Goal: Information Seeking & Learning: Learn about a topic

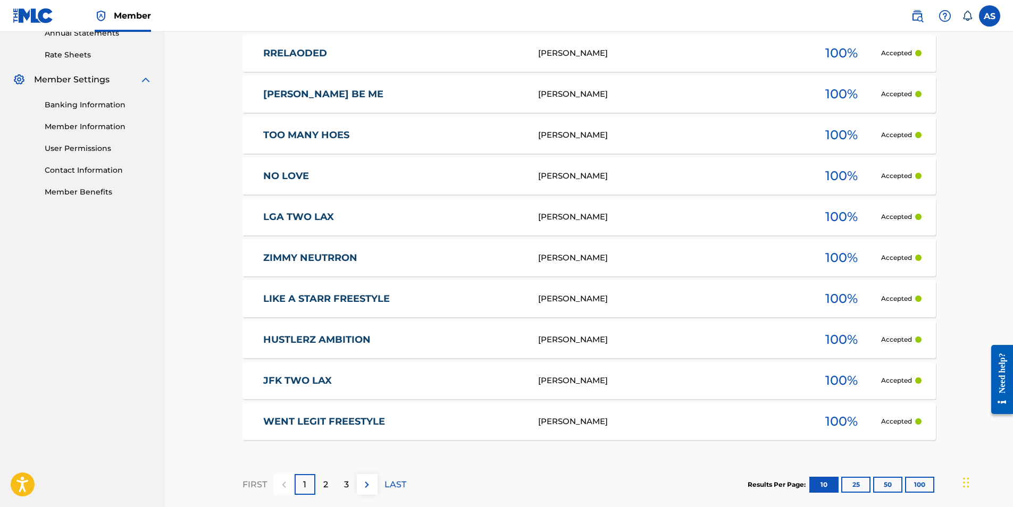
scroll to position [454, 0]
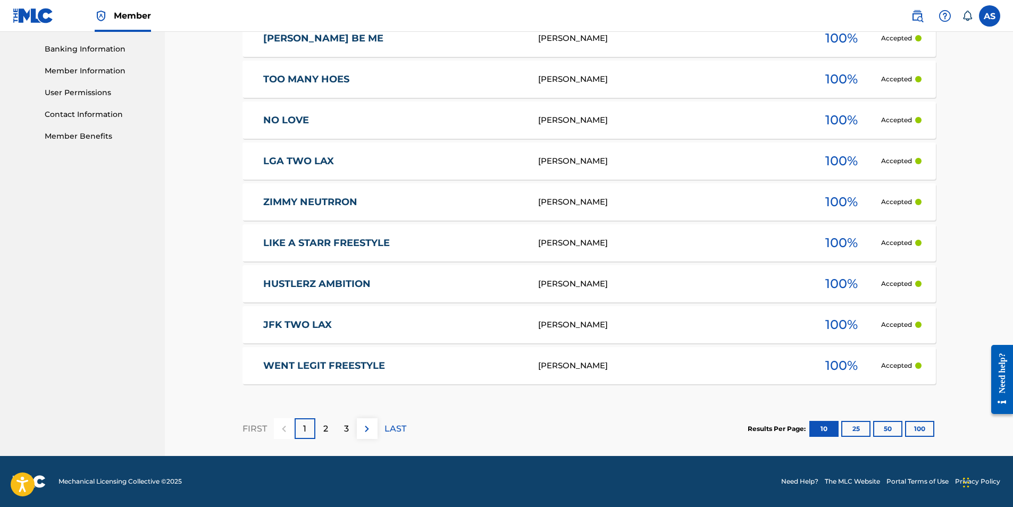
click at [329, 431] on div "2" at bounding box center [325, 429] width 21 height 21
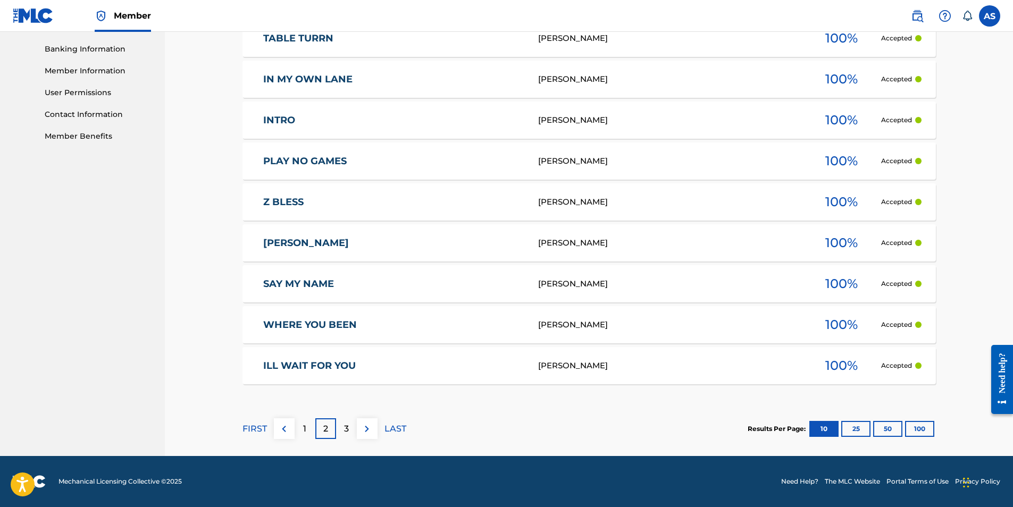
click at [299, 428] on div "1" at bounding box center [305, 429] width 21 height 21
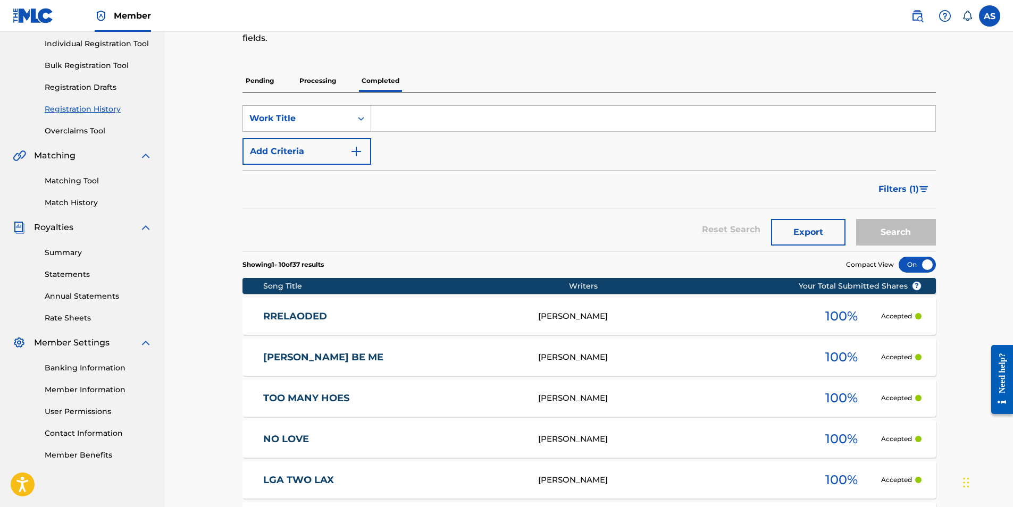
scroll to position [0, 0]
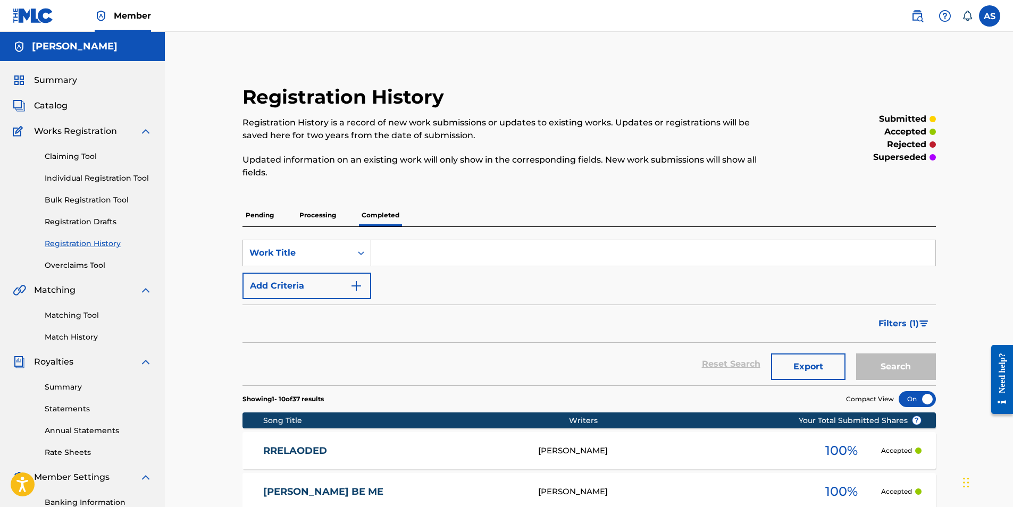
click at [258, 214] on p "Pending" at bounding box center [260, 215] width 35 height 22
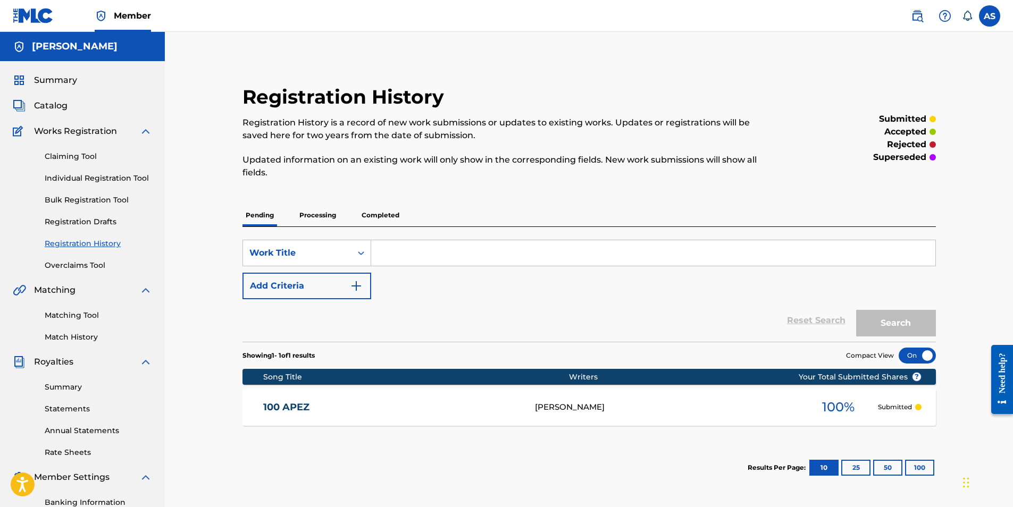
click at [320, 216] on p "Processing" at bounding box center [317, 215] width 43 height 22
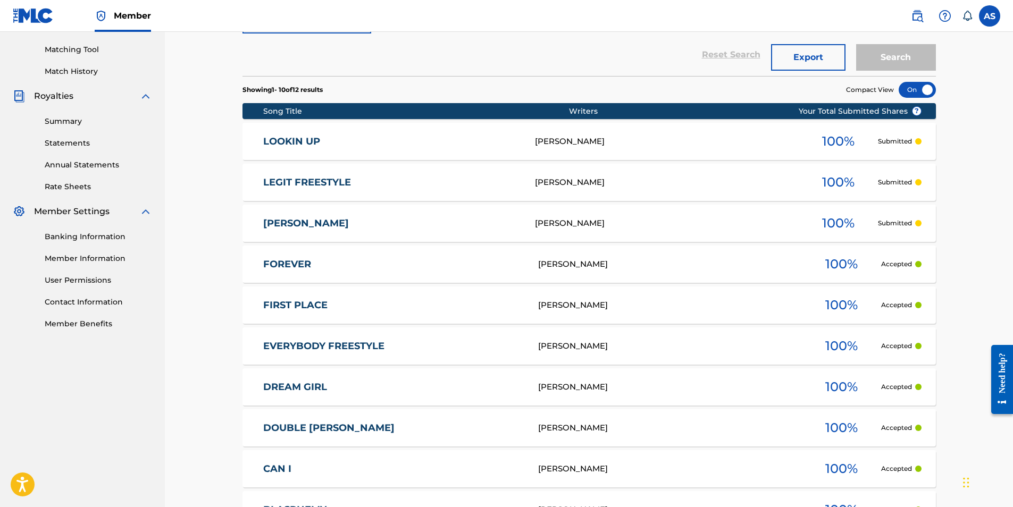
scroll to position [319, 0]
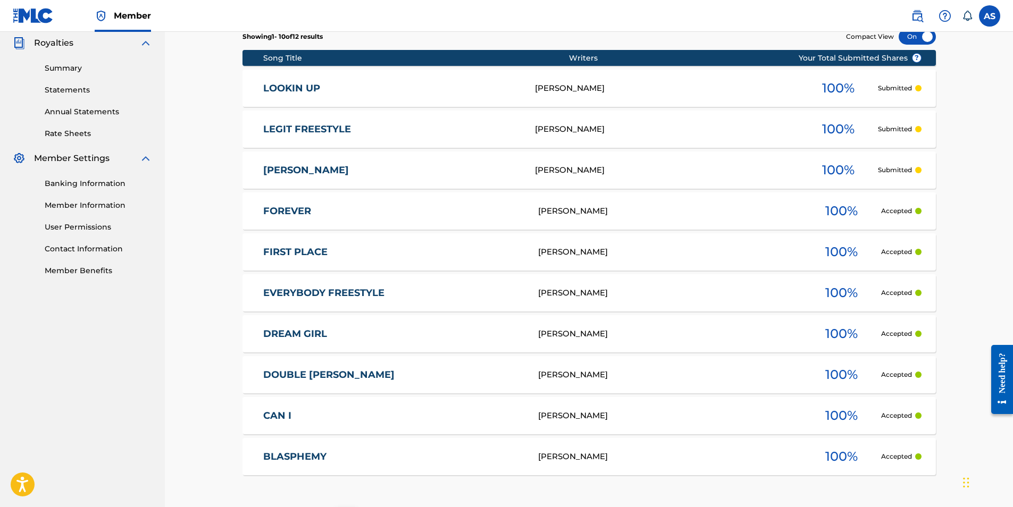
click at [310, 167] on link "[PERSON_NAME]" at bounding box center [391, 170] width 257 height 12
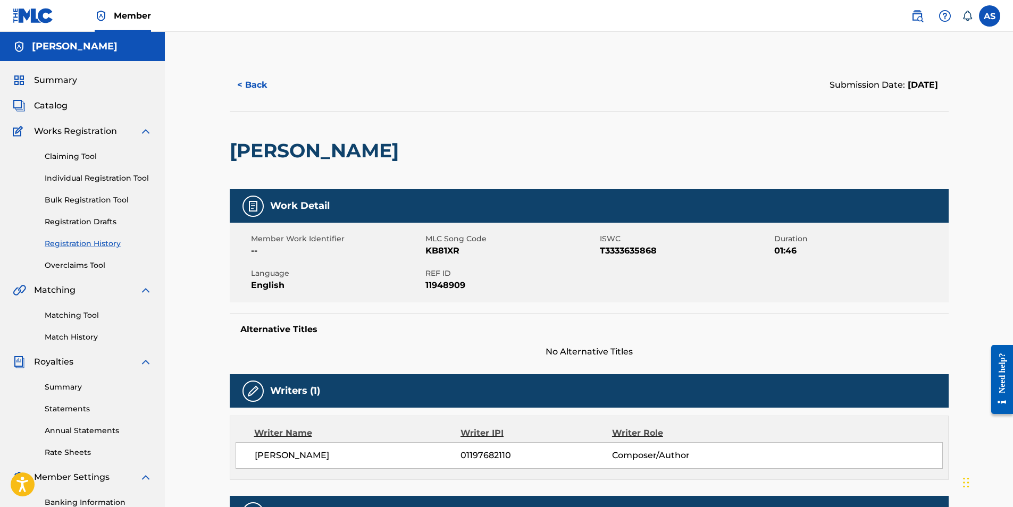
scroll to position [152, 0]
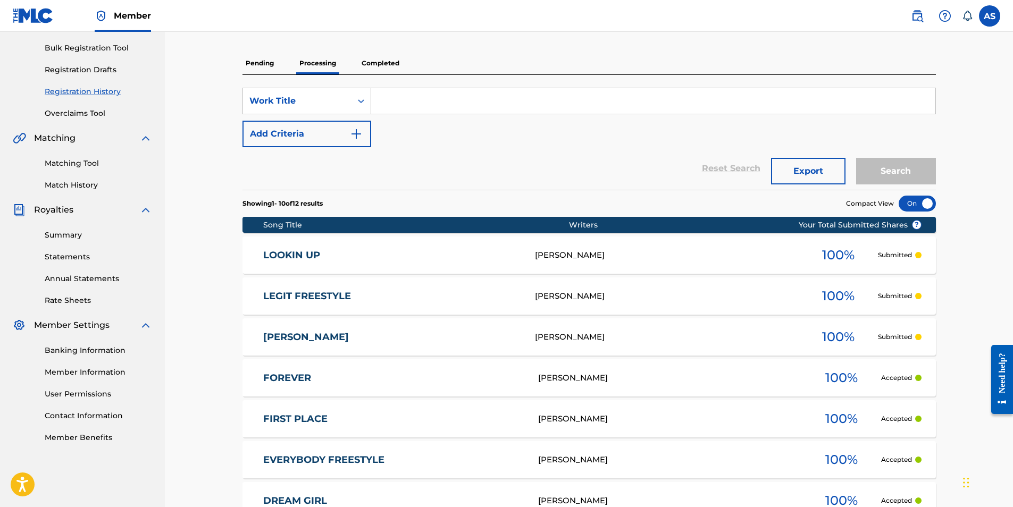
click at [390, 66] on p "Completed" at bounding box center [381, 63] width 44 height 22
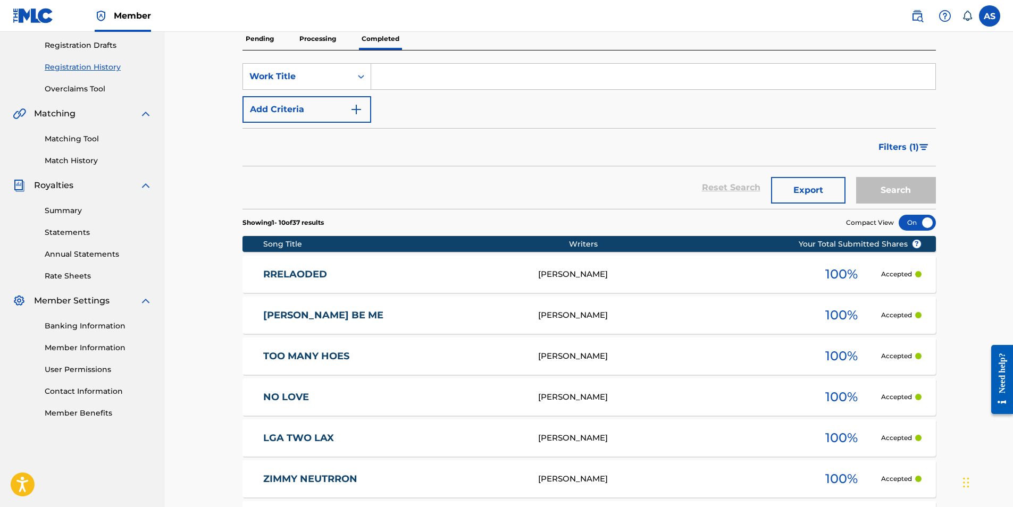
scroll to position [135, 0]
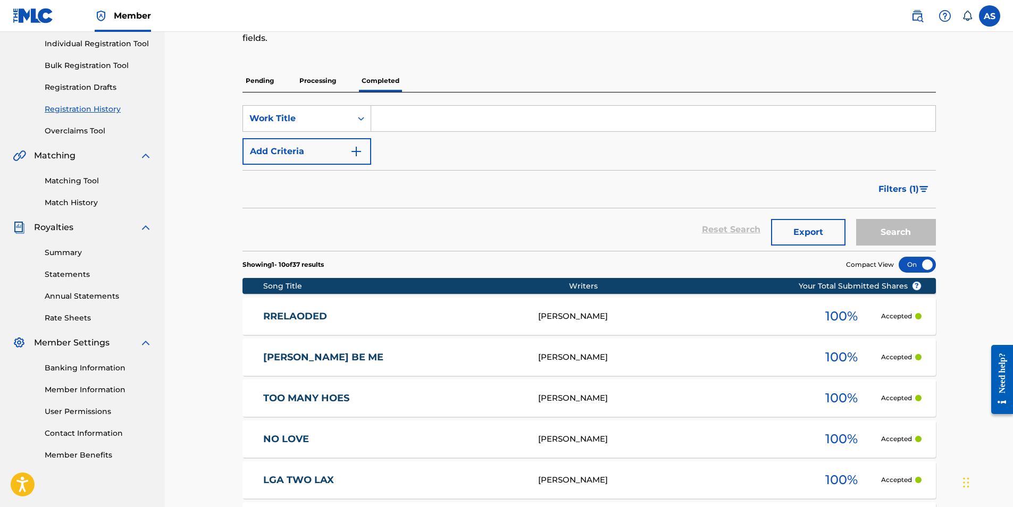
click at [448, 59] on div "Registration History Registration History is a record of new work submissions o…" at bounding box center [589, 363] width 719 height 825
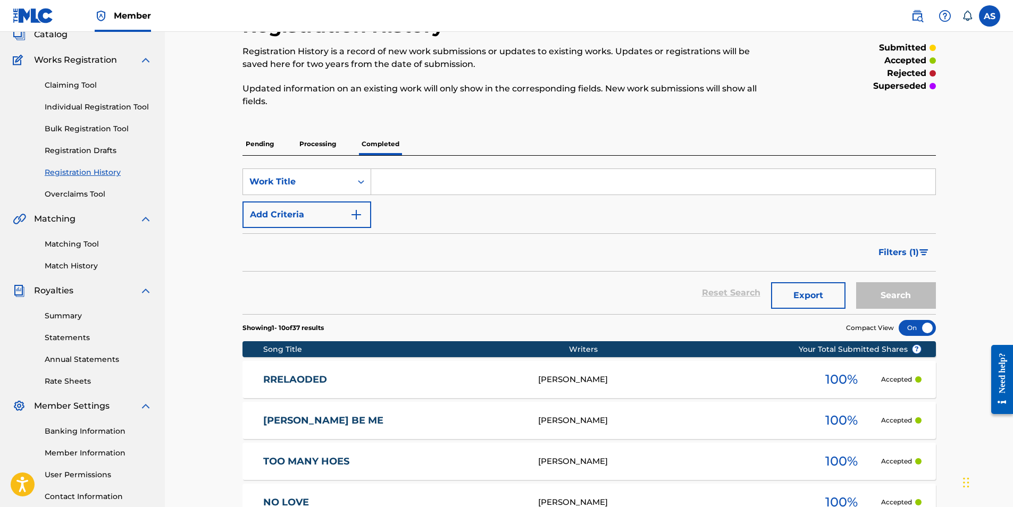
scroll to position [0, 0]
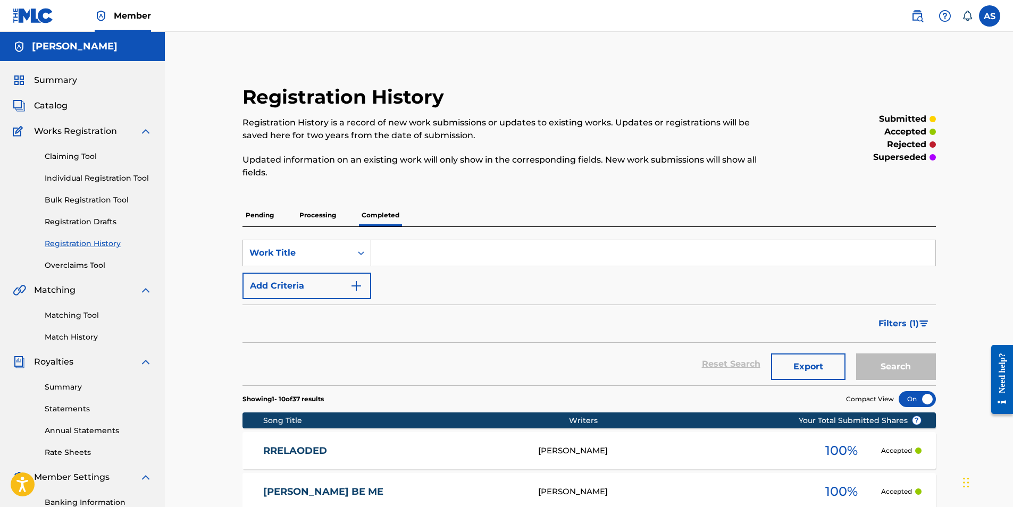
click at [45, 105] on span "Catalog" at bounding box center [51, 105] width 34 height 13
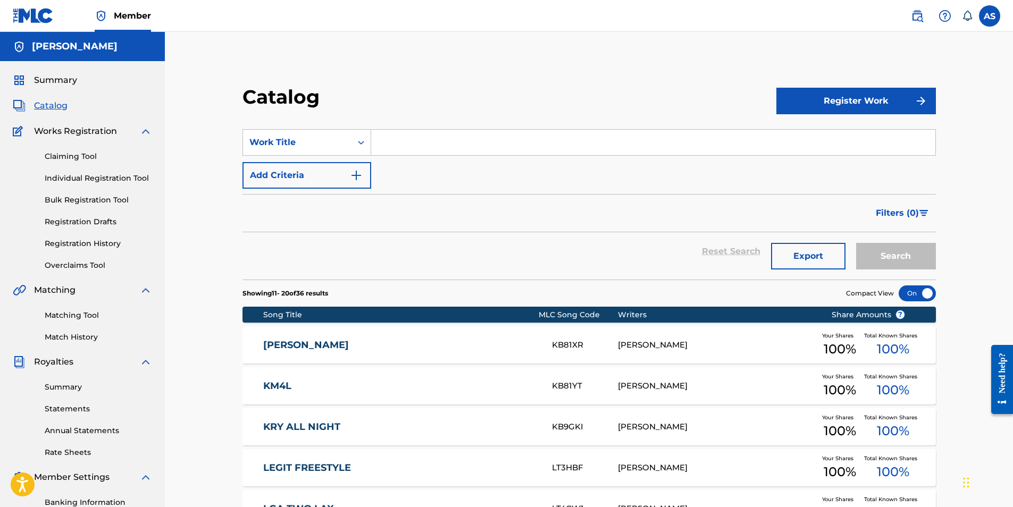
click at [291, 346] on link "[PERSON_NAME]" at bounding box center [400, 345] width 274 height 12
click at [276, 382] on link "KM4L" at bounding box center [400, 386] width 274 height 12
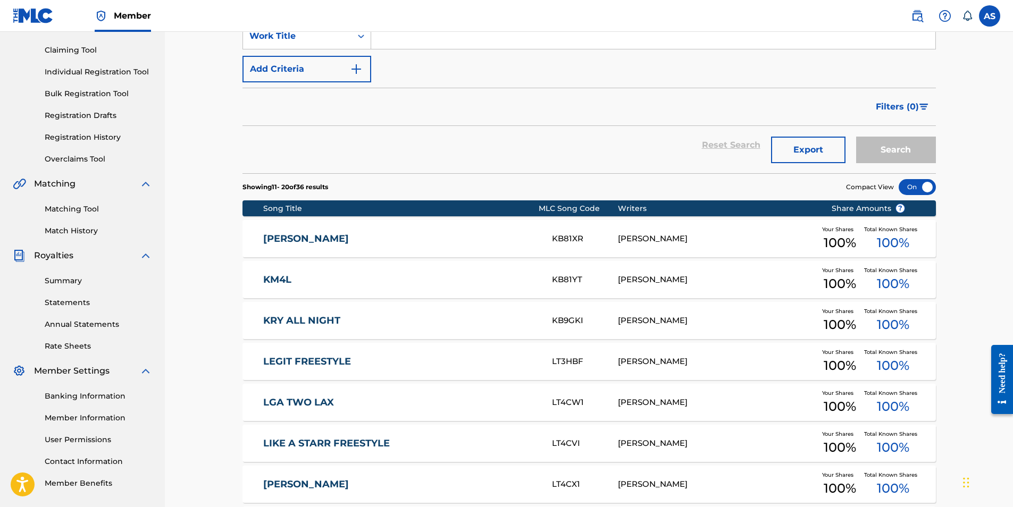
click at [316, 362] on link "LEGIT FREESTYLE" at bounding box center [400, 362] width 274 height 12
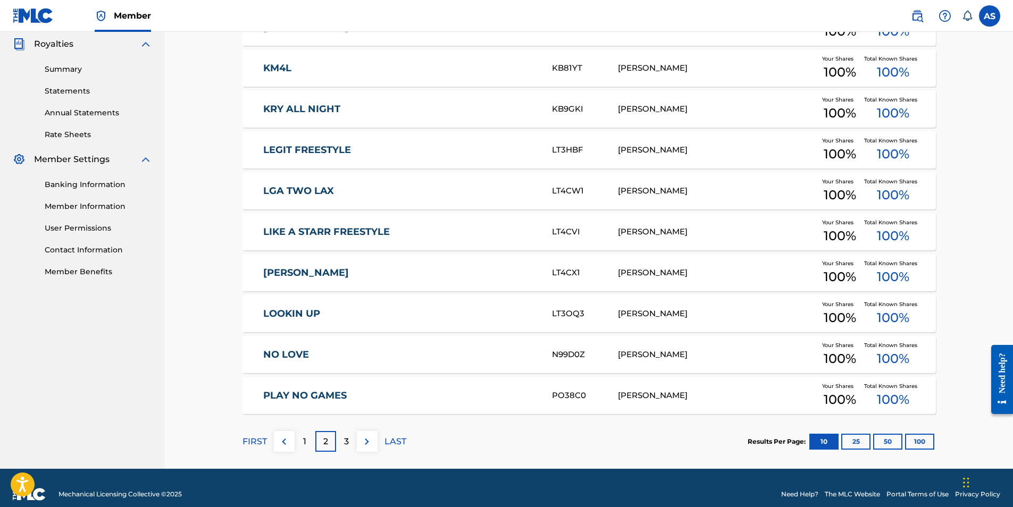
scroll to position [331, 0]
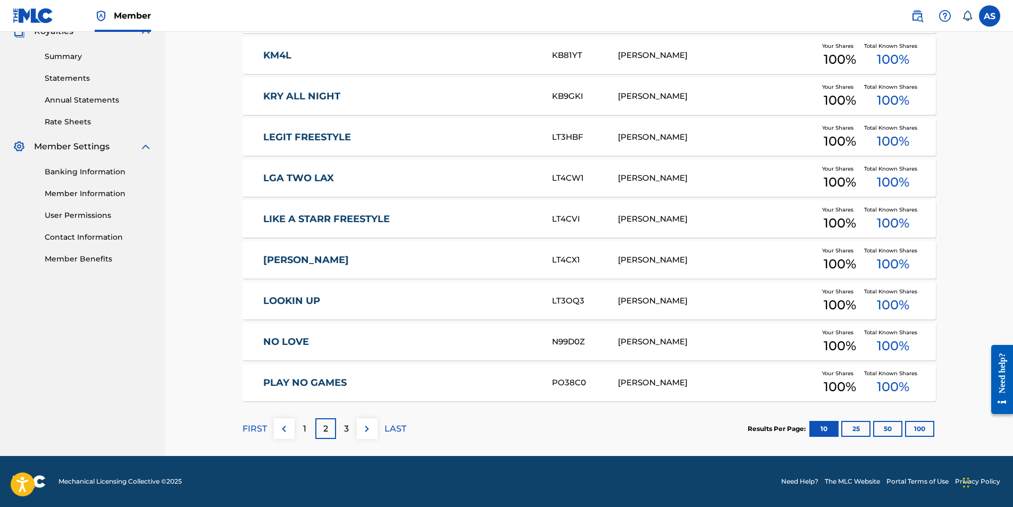
click at [326, 380] on link "PLAY NO GAMES" at bounding box center [400, 383] width 274 height 12
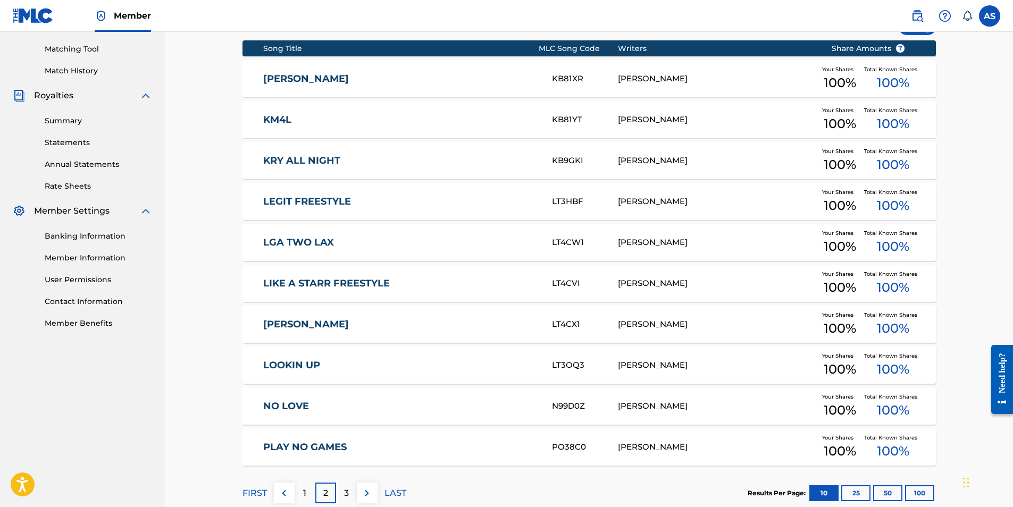
scroll to position [303, 0]
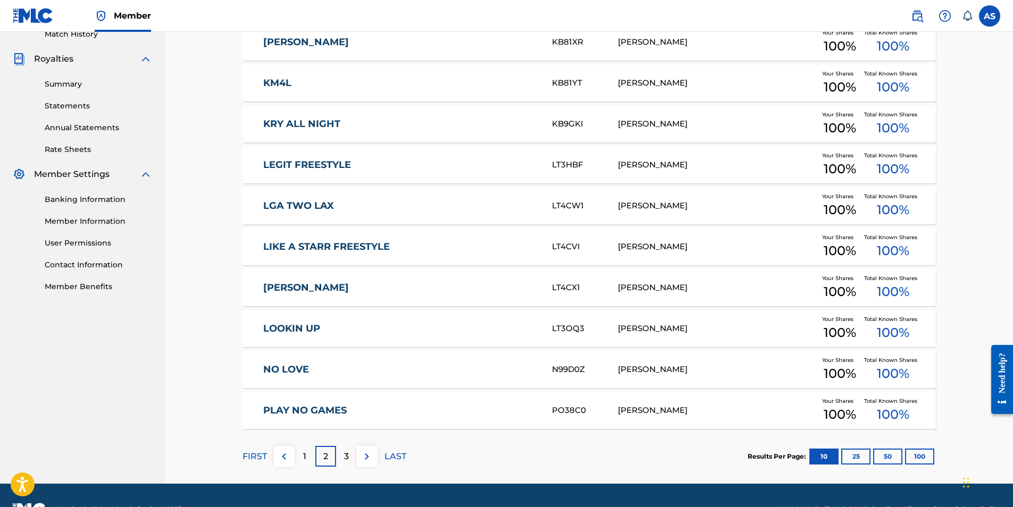
click at [345, 462] on p "3" at bounding box center [346, 457] width 5 height 13
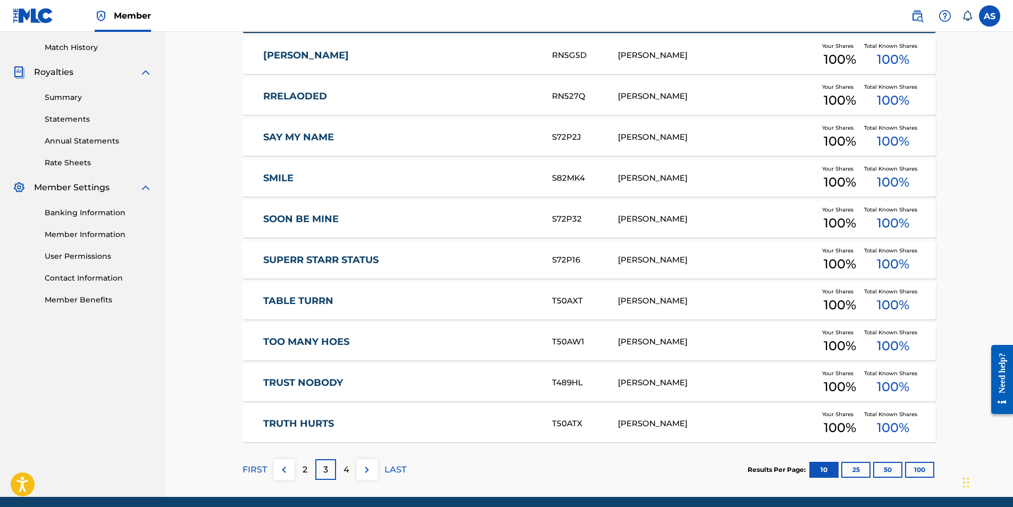
scroll to position [331, 0]
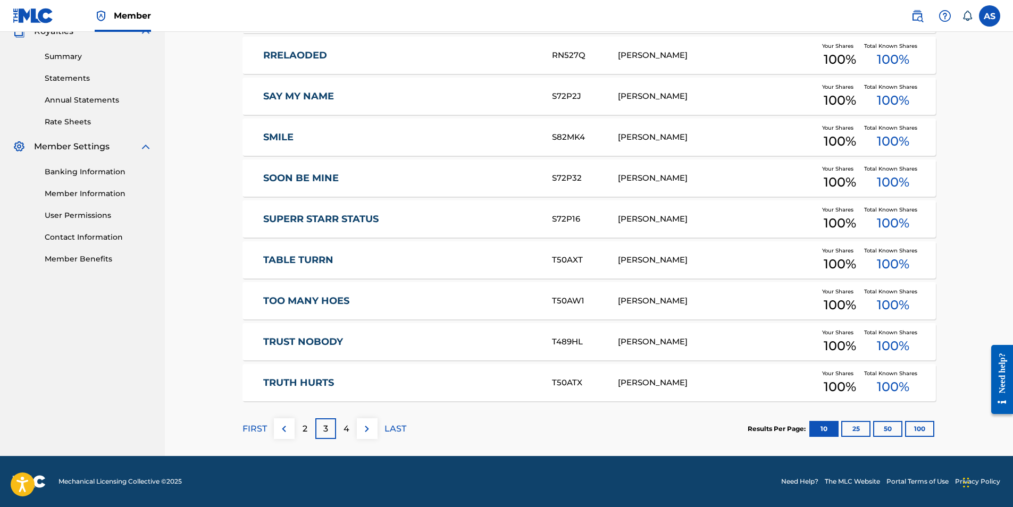
click at [344, 428] on p "4" at bounding box center [347, 429] width 6 height 13
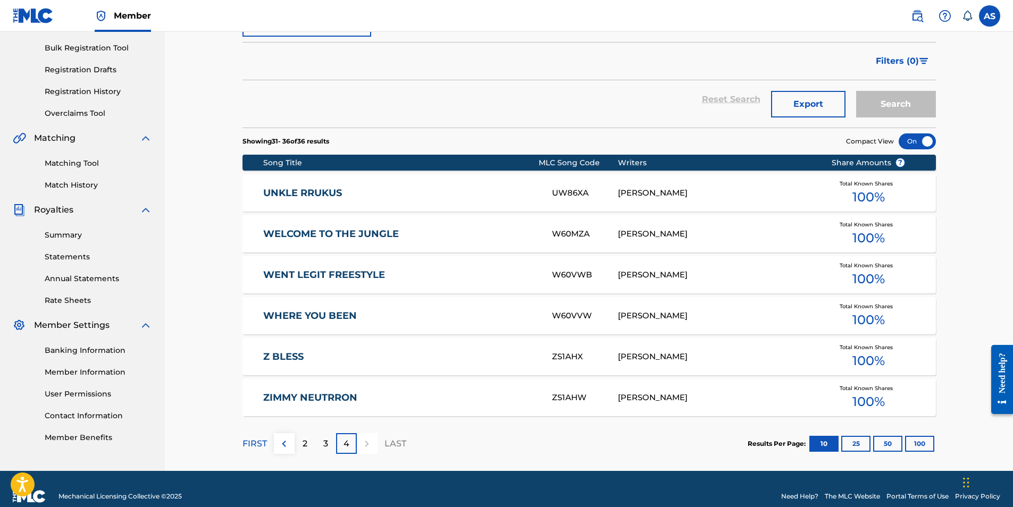
scroll to position [167, 0]
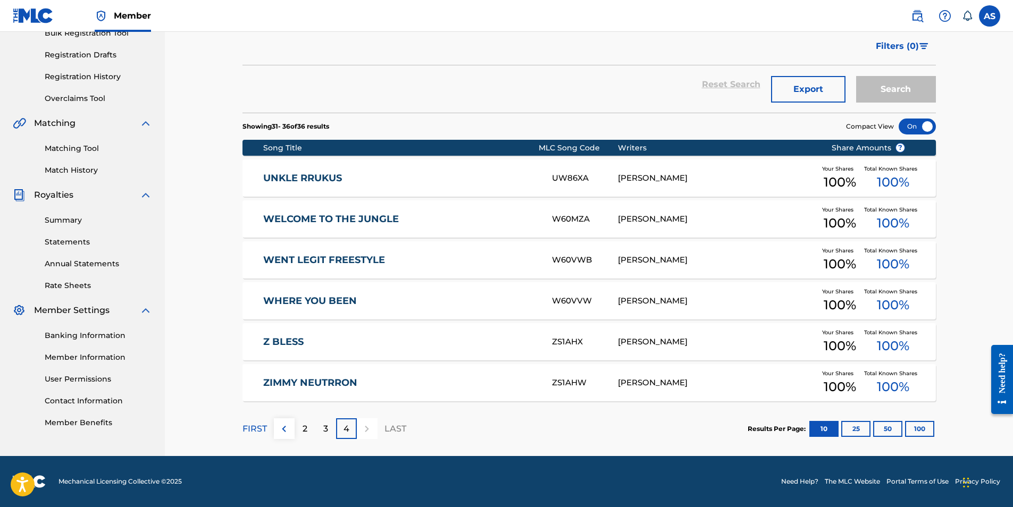
click at [473, 178] on link "UNKLE RRUKUS" at bounding box center [400, 178] width 274 height 12
